Goal: Entertainment & Leisure: Browse casually

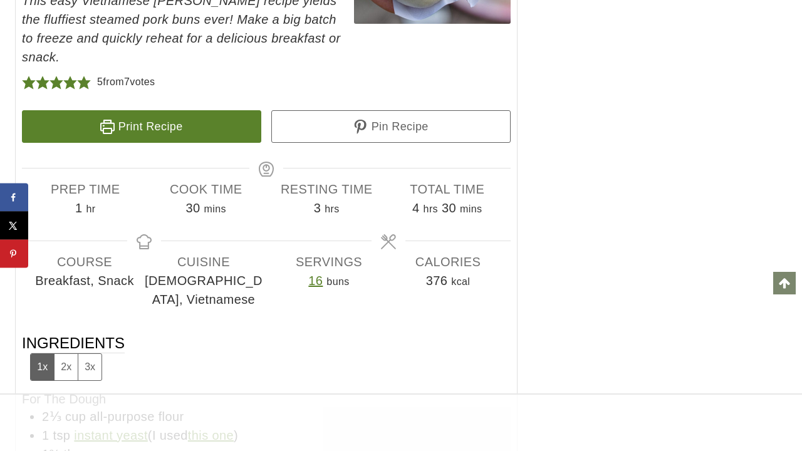
scroll to position [8163, 0]
